Goal: Browse casually

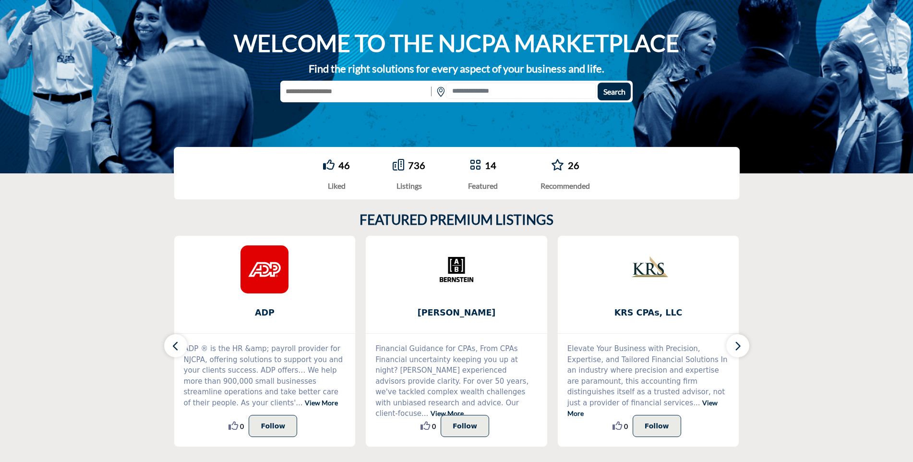
scroll to position [112, 0]
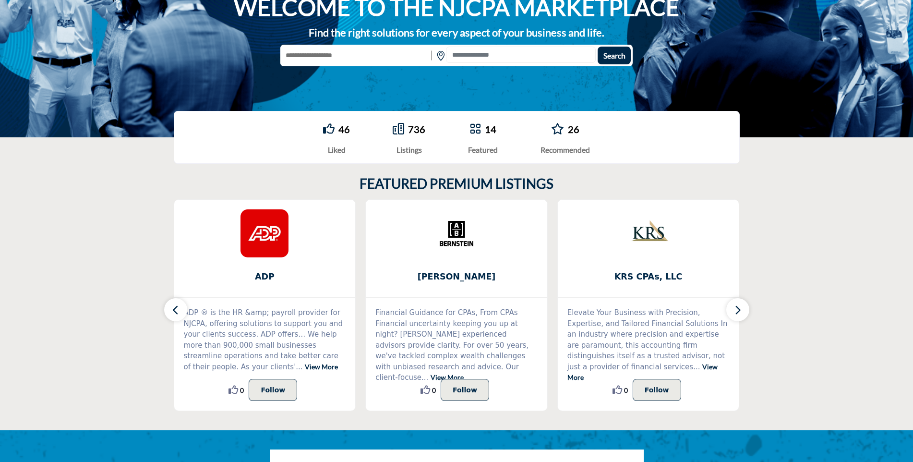
click at [740, 304] on icon "button" at bounding box center [738, 310] width 8 height 12
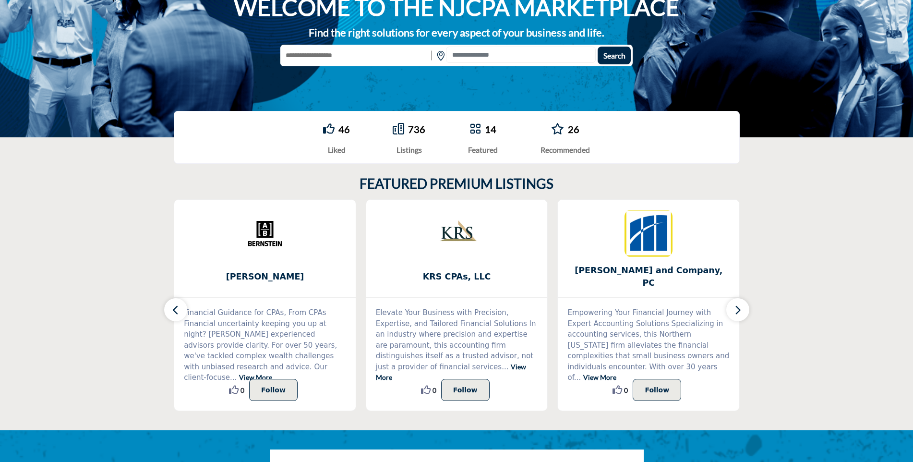
click at [734, 310] on icon "button" at bounding box center [738, 310] width 8 height 12
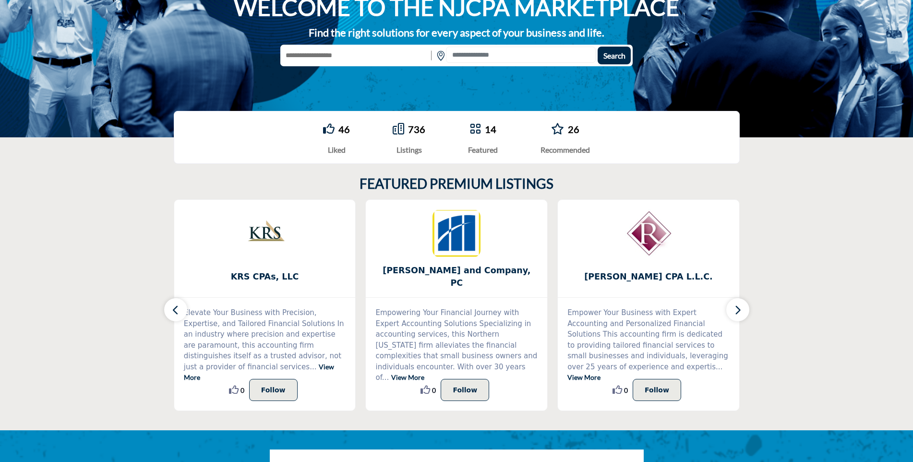
click at [735, 310] on icon "button" at bounding box center [738, 310] width 8 height 12
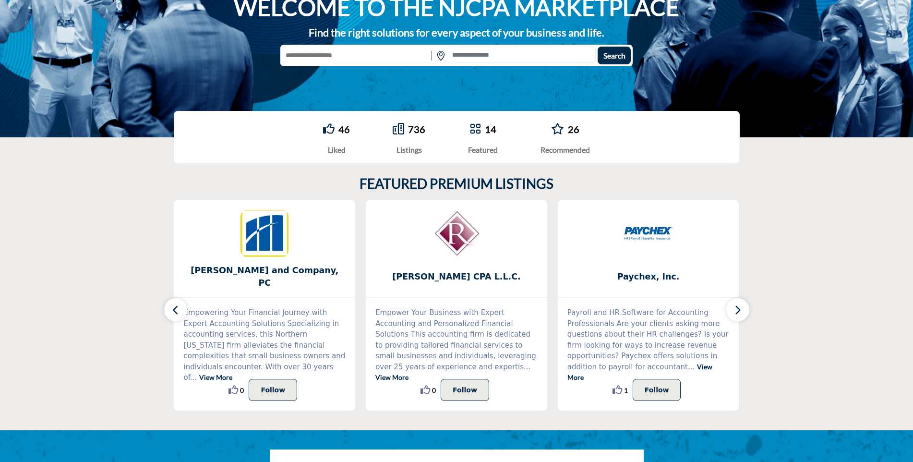
click at [735, 309] on icon "button" at bounding box center [738, 310] width 8 height 12
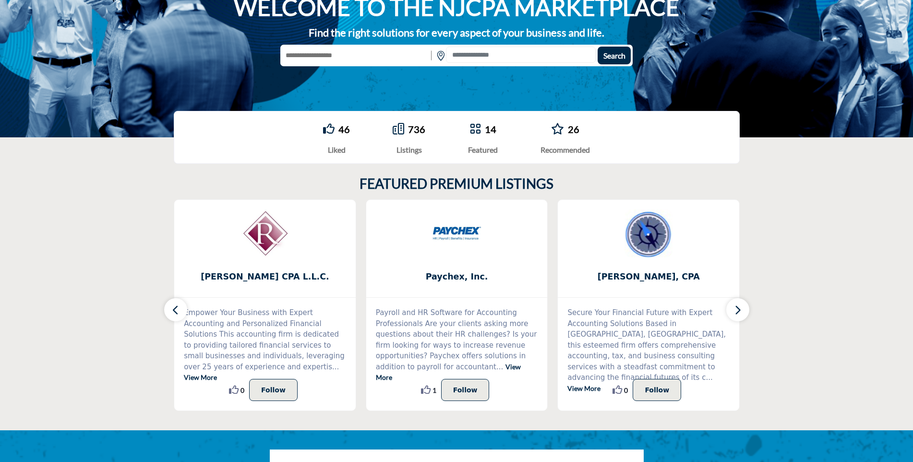
click at [735, 309] on icon "button" at bounding box center [738, 310] width 8 height 12
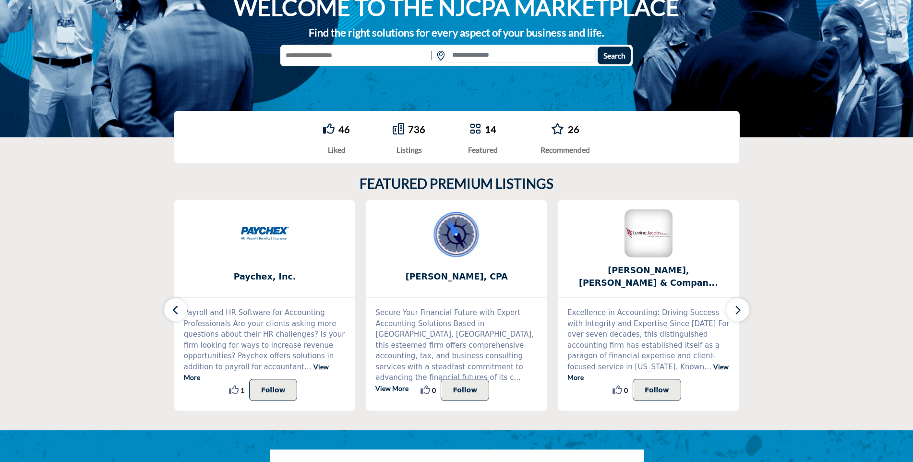
click at [736, 307] on icon "button" at bounding box center [738, 310] width 8 height 12
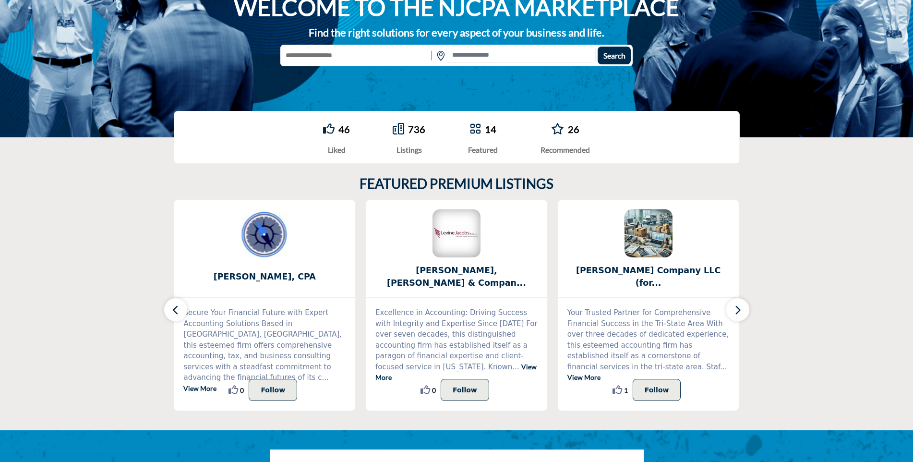
click at [736, 307] on icon "button" at bounding box center [738, 310] width 8 height 12
click at [739, 311] on icon "button" at bounding box center [738, 310] width 8 height 12
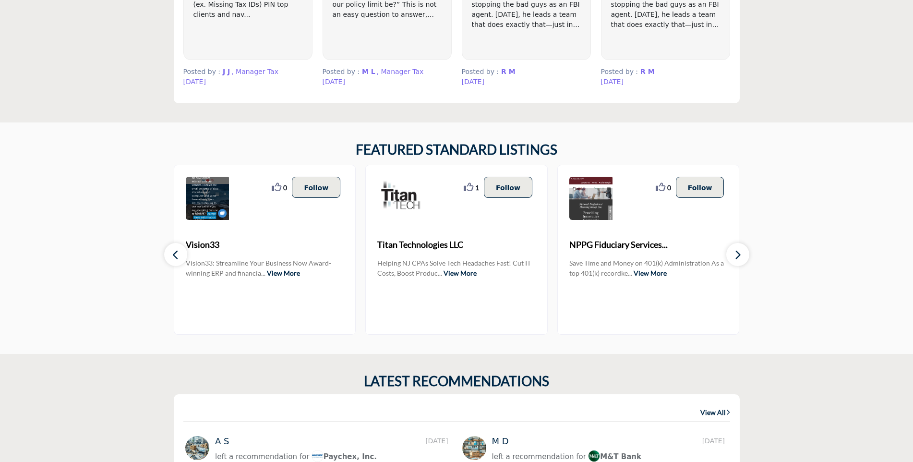
scroll to position [1008, 0]
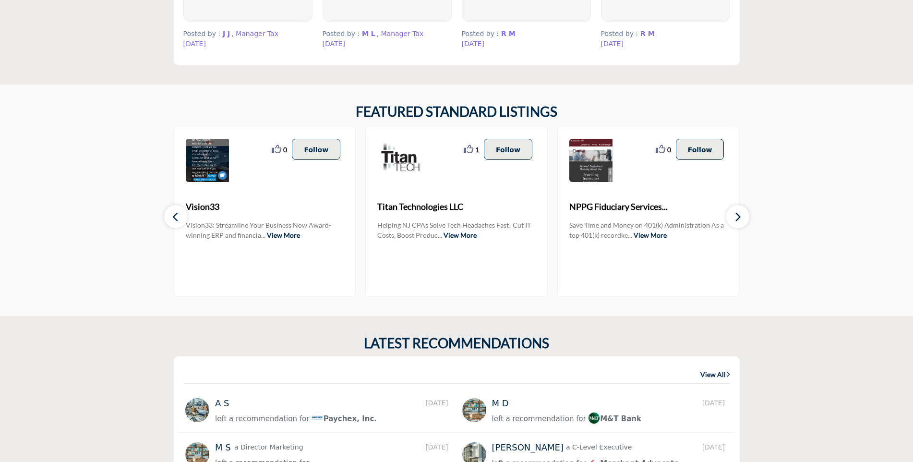
click at [747, 215] on button "button" at bounding box center [737, 216] width 23 height 23
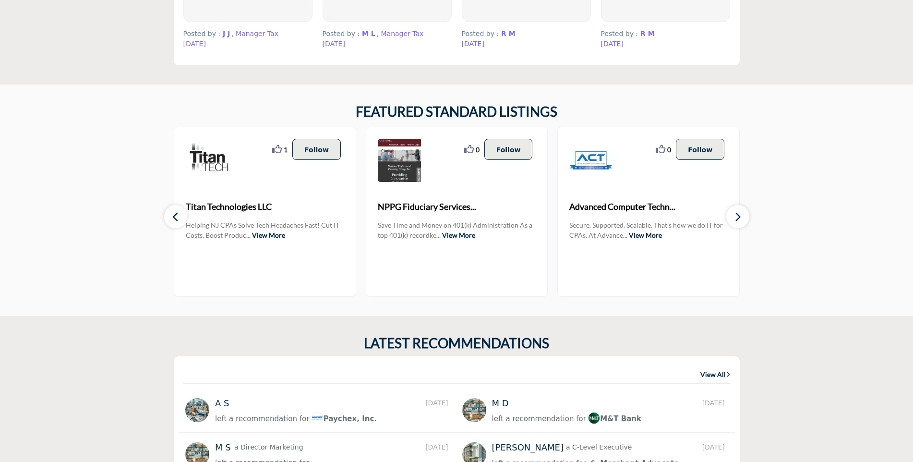
click at [735, 213] on icon "button" at bounding box center [738, 217] width 8 height 12
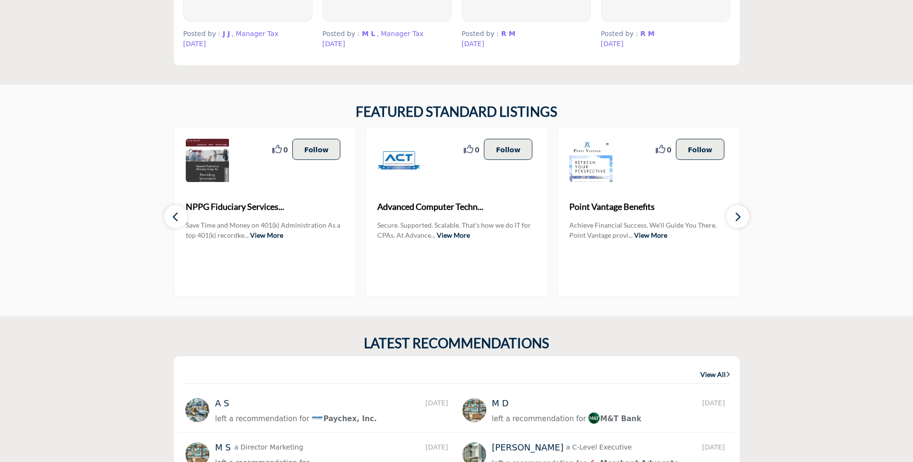
click at [735, 213] on icon "button" at bounding box center [738, 217] width 8 height 12
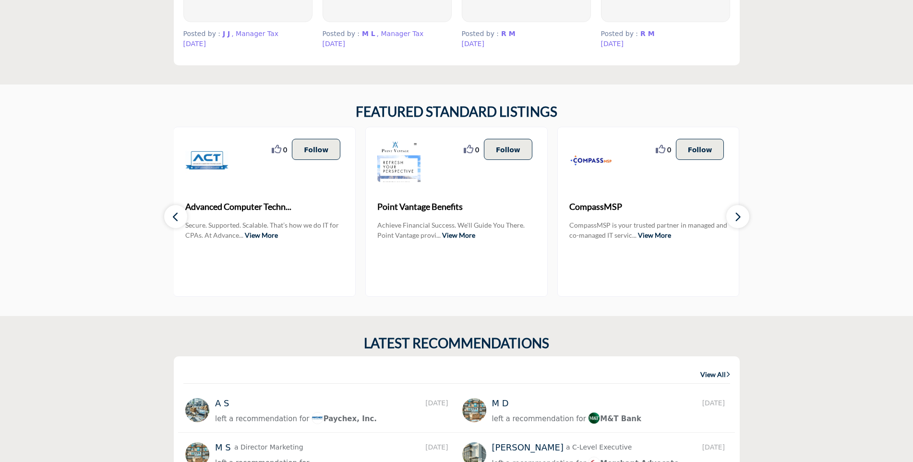
click at [737, 212] on icon "button" at bounding box center [738, 217] width 8 height 12
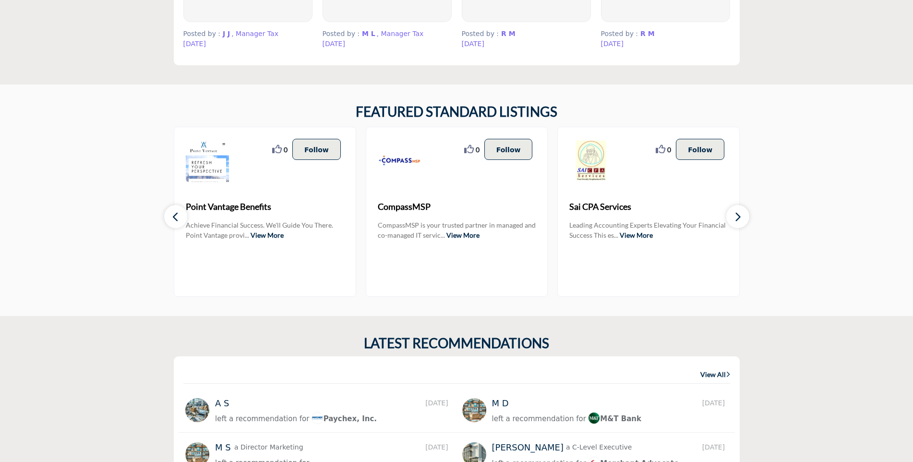
click at [737, 212] on icon "button" at bounding box center [738, 217] width 8 height 12
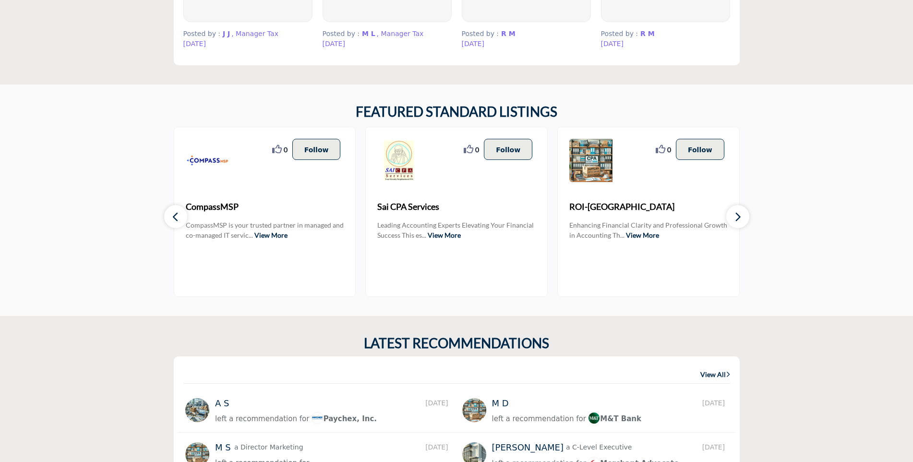
click at [738, 213] on icon "button" at bounding box center [738, 217] width 8 height 12
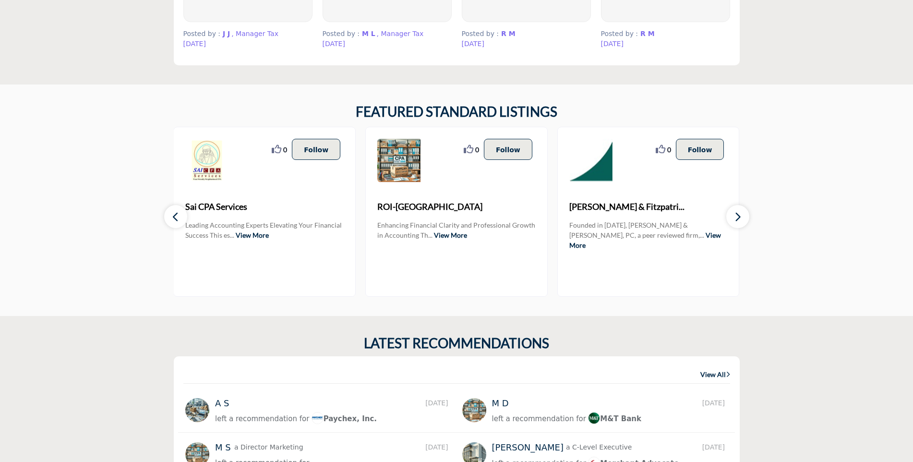
click at [736, 213] on icon "button" at bounding box center [738, 217] width 8 height 12
click at [740, 219] on icon "button" at bounding box center [738, 217] width 8 height 12
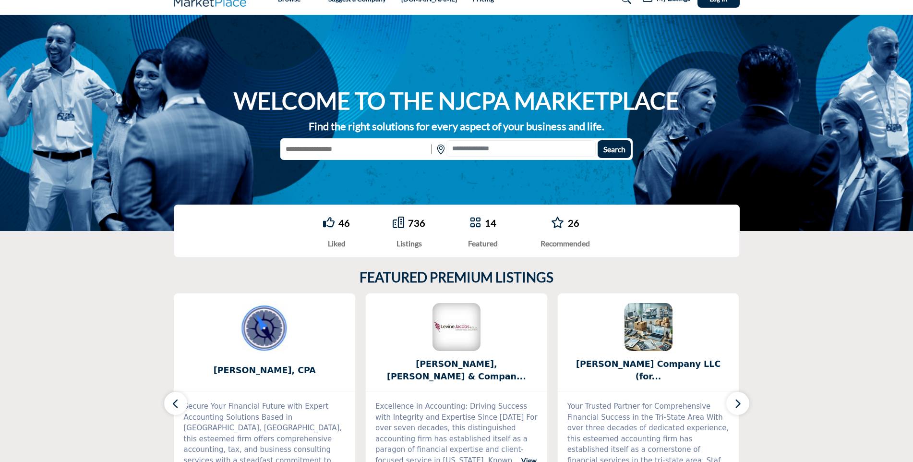
scroll to position [0, 0]
